Goal: Task Accomplishment & Management: Complete application form

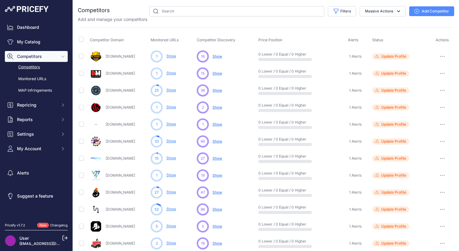
scroll to position [4, 0]
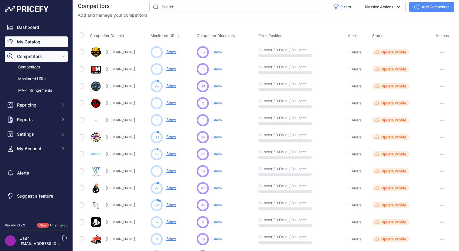
click at [33, 42] on link "My Catalog" at bounding box center [36, 41] width 63 height 11
click at [37, 42] on link "My Catalog" at bounding box center [36, 41] width 63 height 11
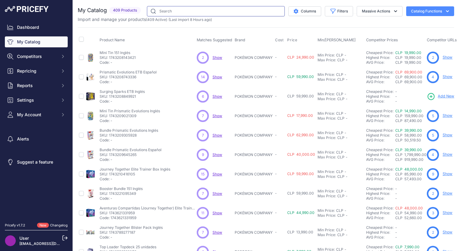
click at [198, 14] on input "text" at bounding box center [216, 11] width 138 height 10
type input "carbonite"
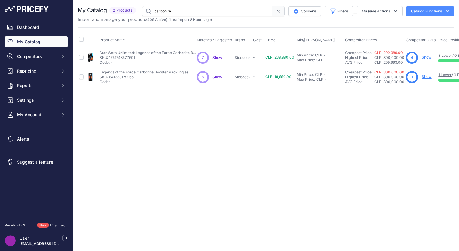
click at [215, 59] on p "Show Discovering..." at bounding box center [217, 57] width 10 height 5
click at [219, 58] on span "Show" at bounding box center [217, 57] width 10 height 5
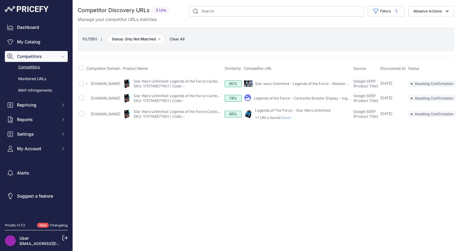
click at [300, 97] on link "Legends of the Force - Carbonite Booster Display - Inglés" at bounding box center [303, 98] width 98 height 5
click at [434, 83] on span "Awaiting Confirmation" at bounding box center [432, 84] width 48 height 6
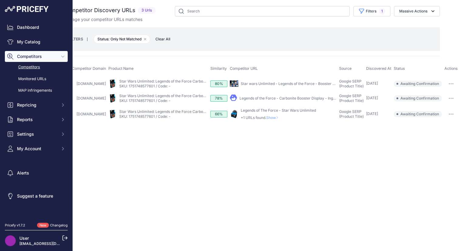
click at [457, 83] on div at bounding box center [450, 84] width 13 height 8
click at [452, 83] on icon "button" at bounding box center [450, 83] width 5 height 1
click at [321, 84] on link "Star wars Unlimited - Legends of the Force - Booster Display" at bounding box center [293, 83] width 104 height 5
click at [447, 83] on button "button" at bounding box center [451, 84] width 12 height 8
click at [432, 110] on button "Exclude match" at bounding box center [433, 106] width 50 height 10
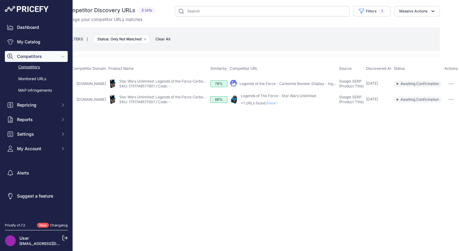
scroll to position [0, 0]
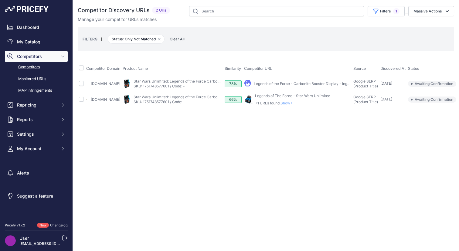
click at [421, 100] on span "Awaiting Confirmation" at bounding box center [432, 99] width 48 height 6
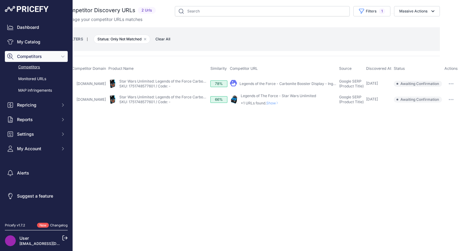
click at [258, 100] on div "Legends of The Force - Star Wars Unlimited +1 URLs found. Show" at bounding box center [278, 99] width 75 height 12
click at [270, 104] on span "Show" at bounding box center [273, 103] width 15 height 5
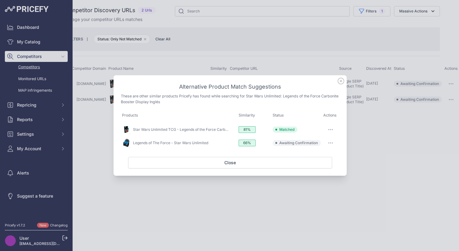
click at [331, 141] on button "button" at bounding box center [330, 143] width 12 height 8
click at [325, 167] on span "Exclude match" at bounding box center [316, 167] width 25 height 5
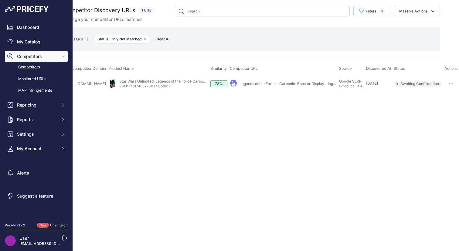
scroll to position [0, 0]
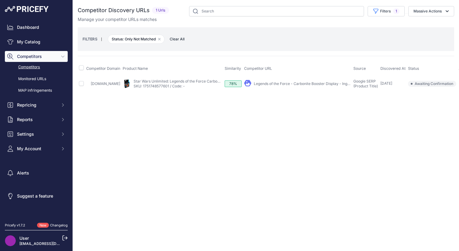
click at [268, 84] on link "Legends of the Force - Carbonite Booster Display - Inglés" at bounding box center [303, 83] width 98 height 5
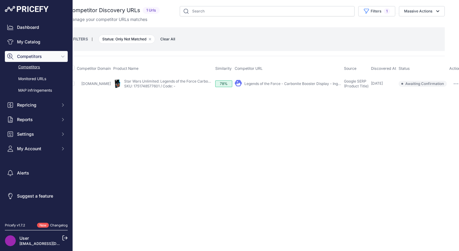
scroll to position [0, 15]
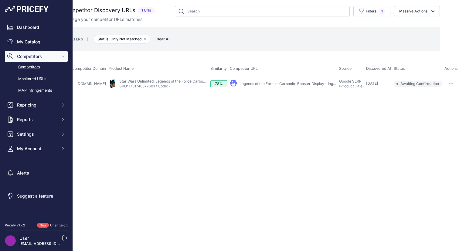
click at [454, 83] on button "button" at bounding box center [451, 84] width 12 height 8
click at [422, 96] on button "Confirm match" at bounding box center [433, 97] width 50 height 10
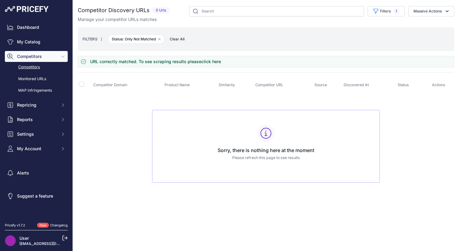
scroll to position [0, 0]
click at [26, 43] on link "My Catalog" at bounding box center [36, 41] width 63 height 11
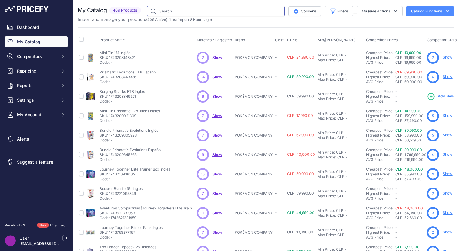
click at [168, 12] on input "text" at bounding box center [216, 11] width 138 height 10
type input "carbonite"
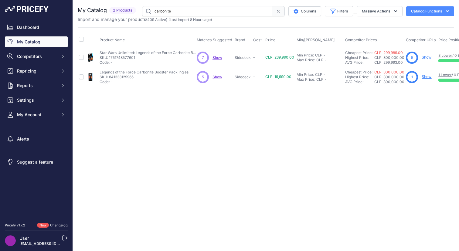
click at [424, 58] on link "Show" at bounding box center [426, 57] width 10 height 5
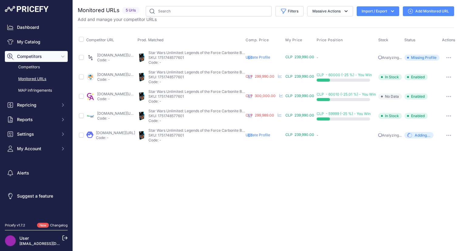
scroll to position [0, 22]
click at [423, 58] on span "Missing Profile" at bounding box center [421, 58] width 35 height 6
click at [447, 58] on button "button" at bounding box center [448, 57] width 12 height 8
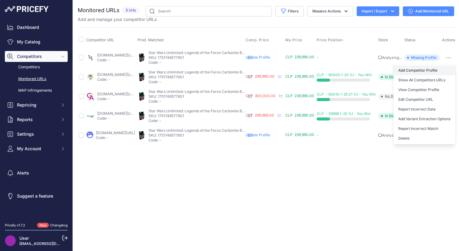
click at [425, 69] on link "Add Competitor Profile" at bounding box center [424, 71] width 62 height 10
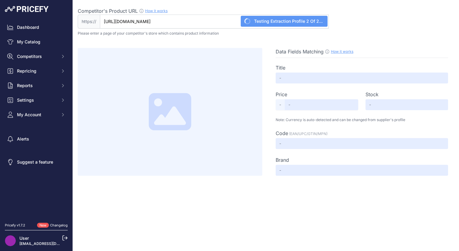
type input "Star Wars Unlimited Carbonite Legend of the Force Display 24 Sobres Inglés"
type input "Not Found"
type input "UDP6443"
type input "Not Found"
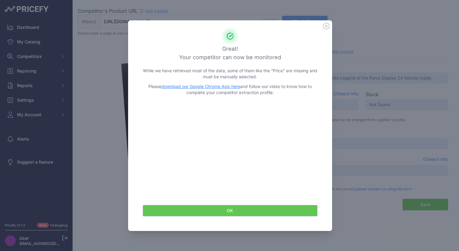
click at [249, 208] on button "OK" at bounding box center [230, 211] width 175 height 12
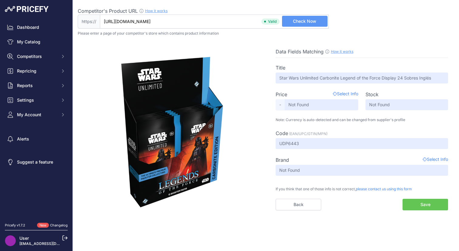
type input "[DOMAIN_NAME][URL]"
click at [236, 26] on input "[DOMAIN_NAME][URL]" at bounding box center [214, 22] width 229 height 14
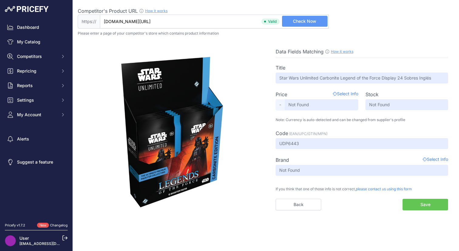
click at [343, 94] on span "Select Info" at bounding box center [345, 94] width 25 height 7
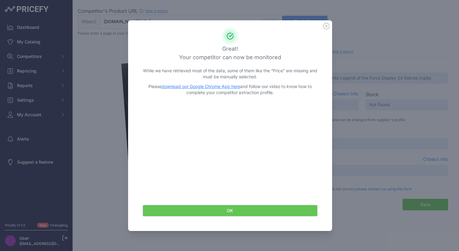
click at [386, 82] on div at bounding box center [229, 125] width 459 height 251
click at [326, 30] on div "Great! Your competitor can now be monitored While we have retrieved most of the…" at bounding box center [230, 125] width 204 height 211
click at [326, 26] on icon at bounding box center [326, 26] width 6 height 6
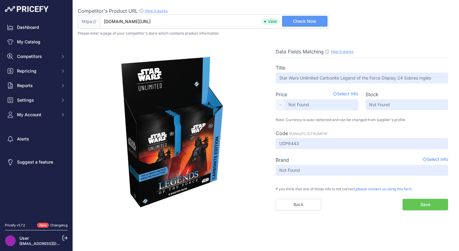
click at [342, 93] on span "Select Info" at bounding box center [345, 94] width 25 height 7
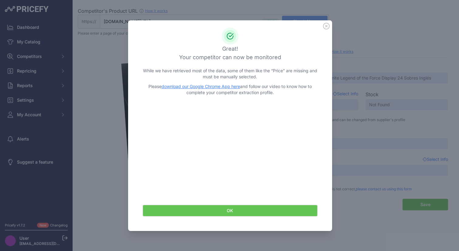
click at [329, 27] on icon at bounding box center [326, 26] width 6 height 6
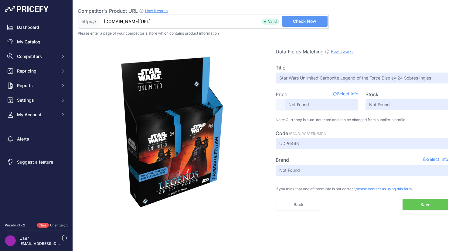
click at [310, 23] on span "Check Now" at bounding box center [304, 21] width 23 height 6
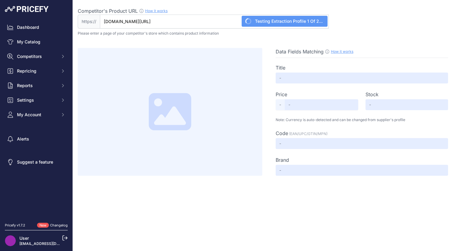
type input "Star Wars Unlimited Carbonite Legend of the Force Display 24 Sobres Inglés"
type input "299990"
type input "Not Found"
type input "UDP6443"
type input "Not Found"
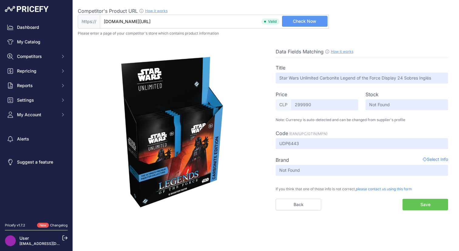
click at [429, 208] on button "Save" at bounding box center [425, 205] width 46 height 12
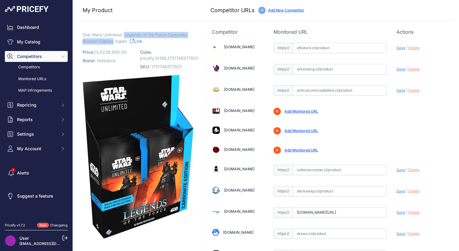
drag, startPoint x: 125, startPoint y: 36, endPoint x: 113, endPoint y: 42, distance: 12.5
click at [113, 42] on span "Star Wars Unlimited: Legends of the Force Carbonite Booster Display Inglés" at bounding box center [135, 38] width 104 height 14
copy span "Legends of the Force Carbonite Booster Display"
click at [32, 68] on link "Competitors" at bounding box center [36, 67] width 63 height 11
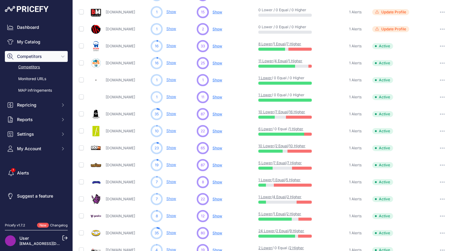
scroll to position [247, 0]
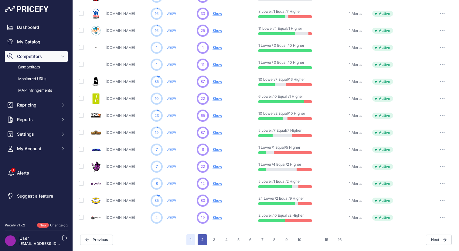
click at [204, 244] on button "2" at bounding box center [202, 239] width 9 height 11
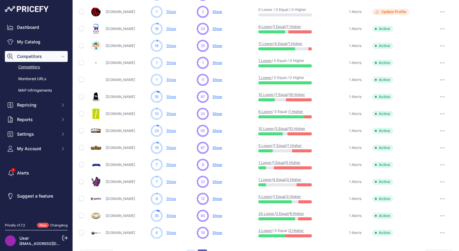
scroll to position [262, 0]
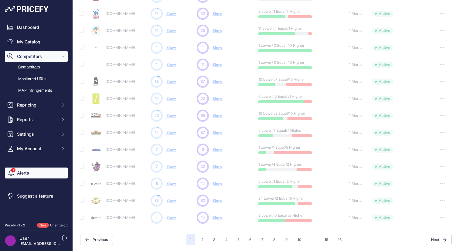
click at [13, 176] on link "Alerts" at bounding box center [36, 173] width 63 height 11
